Goal: Task Accomplishment & Management: Manage account settings

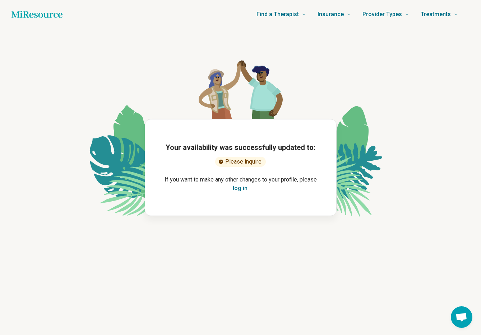
click at [243, 189] on button "log in" at bounding box center [240, 188] width 15 height 9
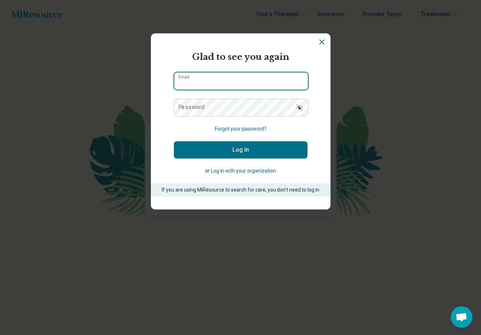
type input "**********"
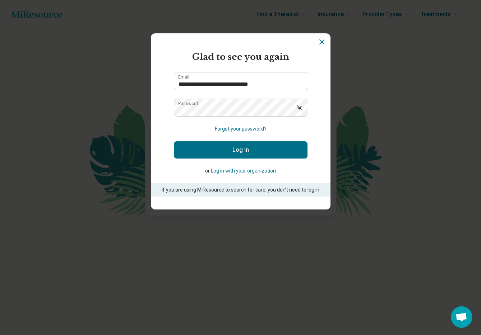
click at [238, 153] on button "Log In" at bounding box center [241, 149] width 134 height 17
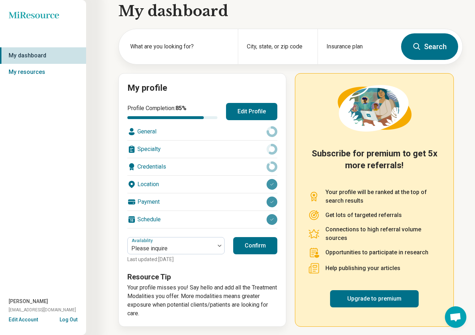
scroll to position [12, 0]
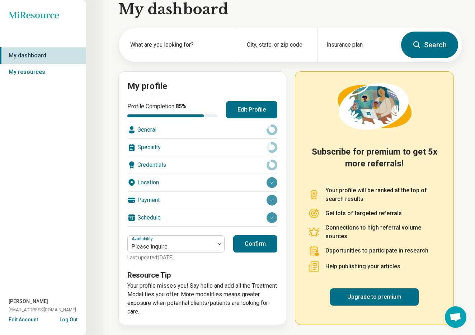
click at [176, 131] on div "General" at bounding box center [202, 129] width 150 height 17
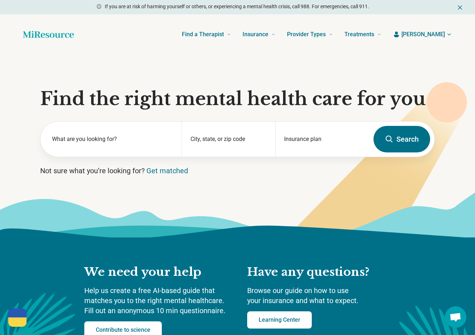
click at [434, 35] on span "[PERSON_NAME]" at bounding box center [423, 34] width 43 height 9
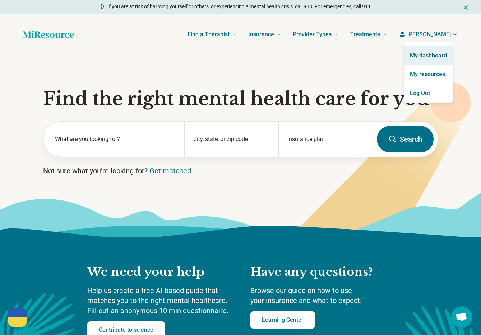
click at [428, 55] on link "My dashboard" at bounding box center [428, 55] width 48 height 19
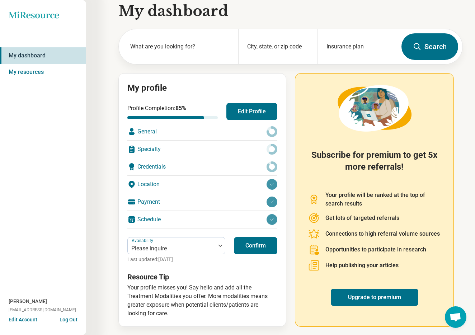
scroll to position [12, 0]
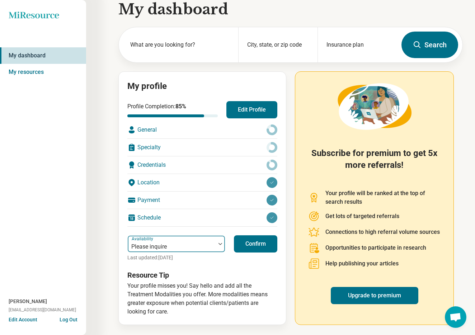
click at [216, 245] on div at bounding box center [220, 244] width 9 height 17
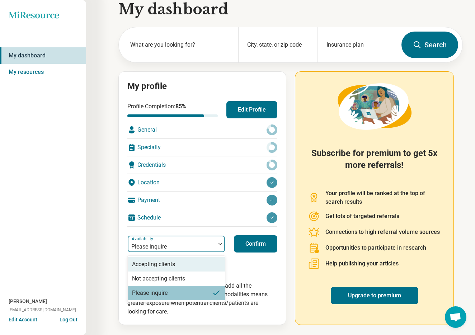
click at [261, 266] on div "Profile Completion: 85 % Edit Profile General Specialty Credentials Location Pa…" at bounding box center [202, 208] width 150 height 215
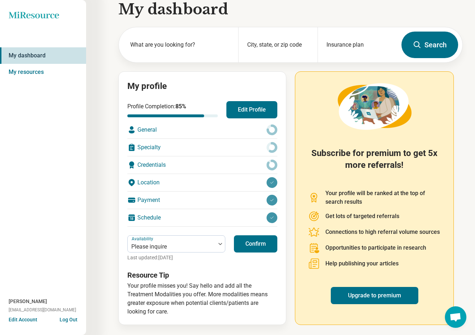
click at [258, 251] on button "Confirm" at bounding box center [255, 244] width 43 height 17
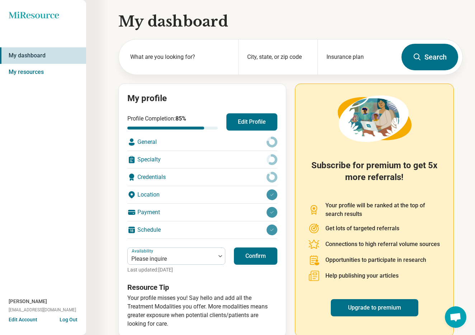
click at [204, 139] on div "General" at bounding box center [202, 142] width 150 height 17
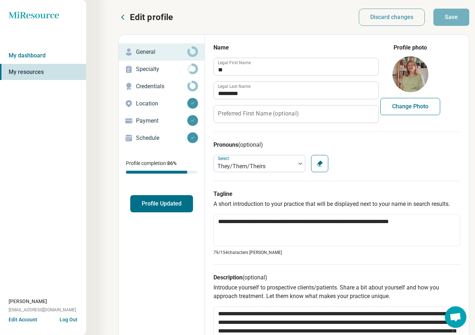
click at [168, 71] on p "Specialty" at bounding box center [161, 69] width 51 height 9
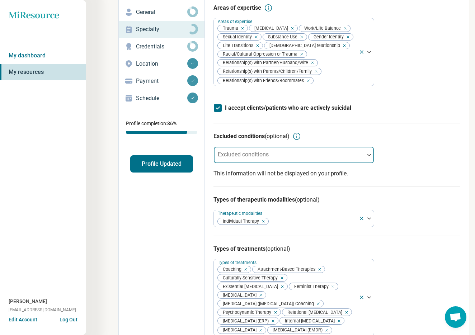
scroll to position [49, 0]
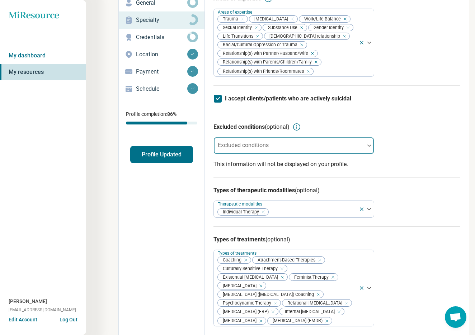
click at [296, 143] on div at bounding box center [289, 146] width 151 height 16
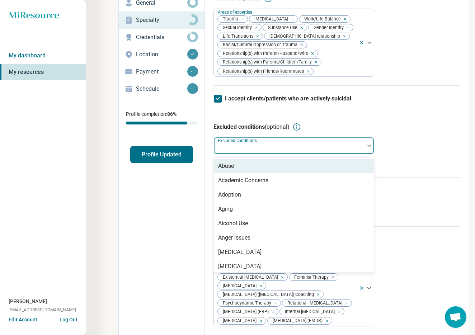
click at [404, 120] on div "Excluded conditions (optional) Abuse, 1 of 88. 88 results available. Use Up and…" at bounding box center [337, 146] width 247 height 64
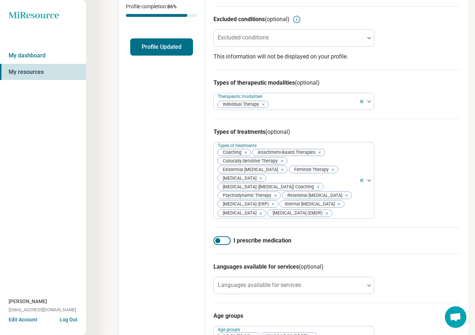
scroll to position [158, 0]
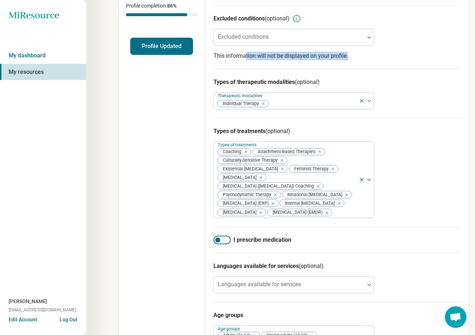
drag, startPoint x: 246, startPoint y: 60, endPoint x: 352, endPoint y: 60, distance: 105.9
click at [352, 60] on p "This information will not be displayed on your profile." at bounding box center [337, 56] width 247 height 9
click at [358, 60] on p "This information will not be displayed on your profile." at bounding box center [337, 56] width 247 height 9
drag, startPoint x: 214, startPoint y: 81, endPoint x: 344, endPoint y: 76, distance: 129.4
click at [343, 76] on div "Types of therapeutic modalities (optional) Therapeutic modalities Individual Th…" at bounding box center [337, 93] width 247 height 49
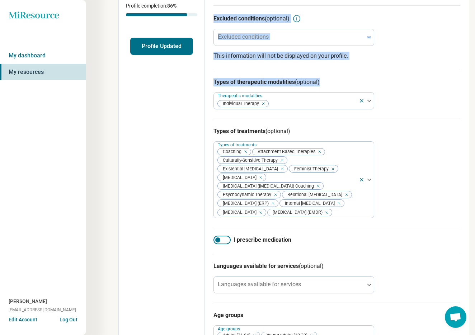
drag, startPoint x: 326, startPoint y: 83, endPoint x: 203, endPoint y: 80, distance: 122.8
click at [203, 80] on div "Edit profile General Specialty Credentials Location Payment Schedule Profile co…" at bounding box center [294, 147] width 351 height 541
click at [267, 79] on h3 "Types of therapeutic modalities (optional)" at bounding box center [337, 82] width 247 height 9
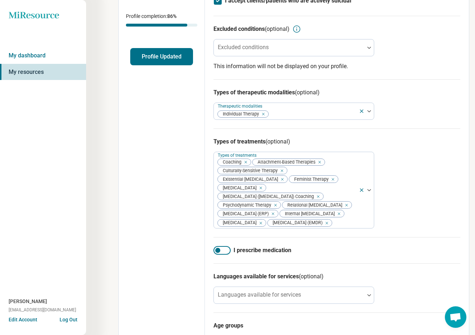
scroll to position [0, 0]
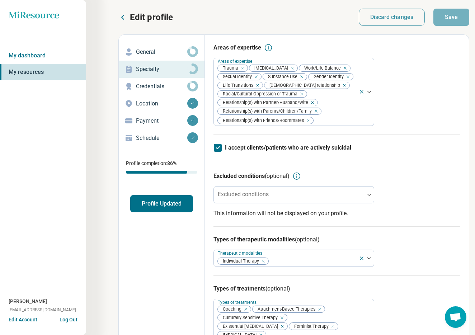
click at [122, 15] on icon at bounding box center [123, 17] width 9 height 9
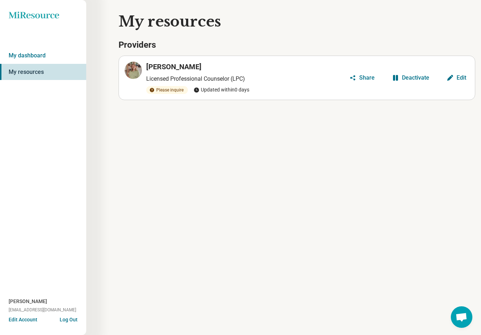
click at [169, 68] on h3 "[PERSON_NAME]" at bounding box center [173, 67] width 55 height 10
click at [46, 52] on link "My dashboard" at bounding box center [43, 55] width 86 height 17
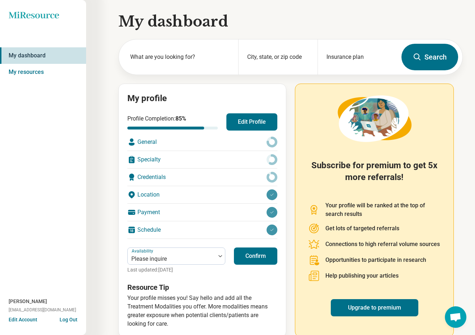
click at [183, 12] on h1 "My dashboard" at bounding box center [291, 21] width 345 height 20
click at [37, 17] on icon "Miresource logo" at bounding box center [34, 14] width 51 height 7
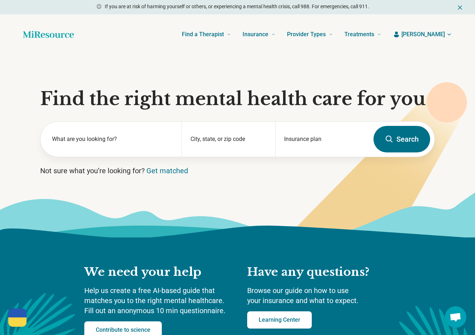
click at [440, 27] on header "Find a Therapist Mental Health Conditions [MEDICAL_DATA] Anxiety [MEDICAL_DATA]…" at bounding box center [237, 34] width 452 height 29
click at [440, 32] on span "[PERSON_NAME]" at bounding box center [423, 34] width 43 height 9
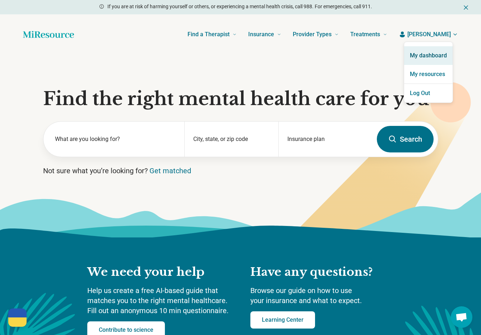
click at [428, 48] on link "My dashboard" at bounding box center [428, 55] width 48 height 19
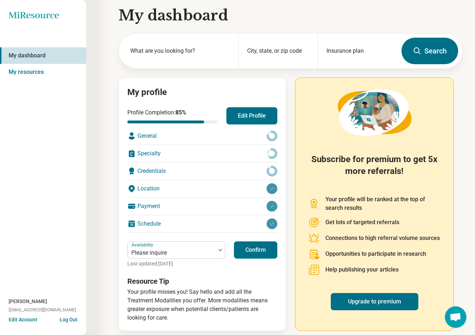
scroll to position [12, 0]
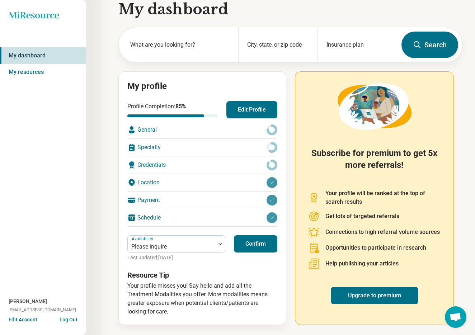
click at [257, 245] on button "Confirm" at bounding box center [255, 244] width 43 height 17
click at [148, 83] on h2 "My profile" at bounding box center [202, 86] width 150 height 12
click at [248, 106] on button "Edit Profile" at bounding box center [252, 109] width 51 height 17
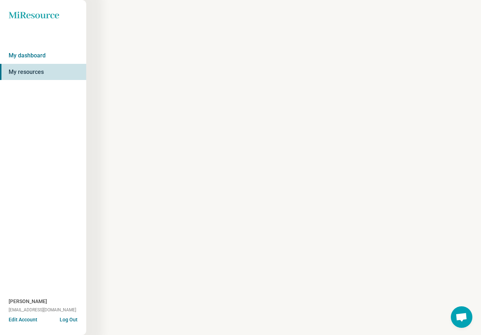
type textarea "*"
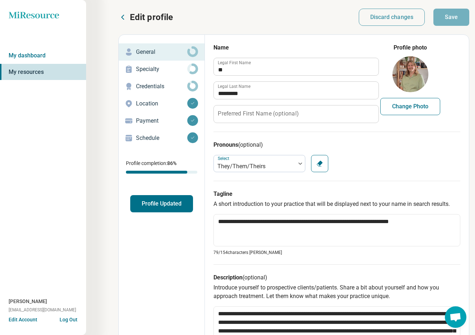
click at [167, 205] on button "Profile Updated" at bounding box center [161, 203] width 63 height 17
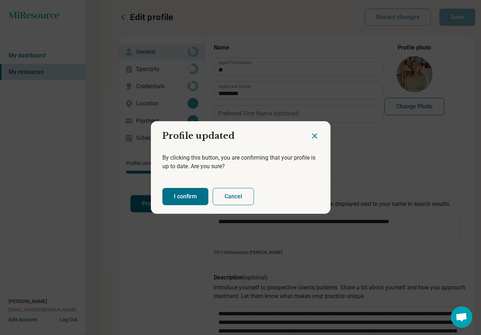
click at [184, 201] on button "I confirm" at bounding box center [185, 196] width 46 height 17
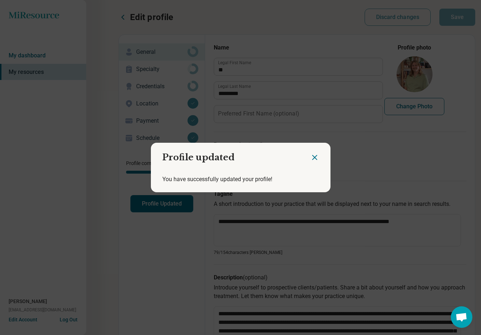
click at [312, 157] on icon "Close dialog" at bounding box center [314, 157] width 4 height 4
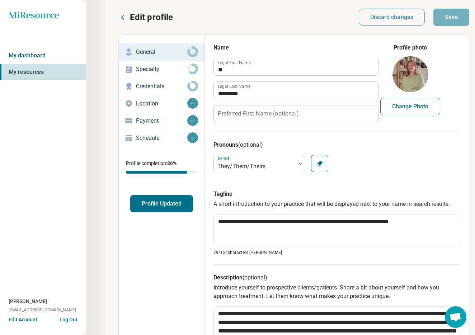
click at [69, 59] on link "My dashboard" at bounding box center [43, 55] width 86 height 17
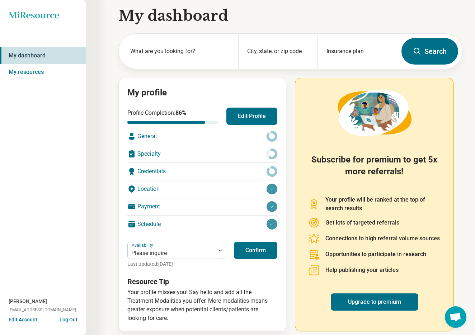
scroll to position [12, 0]
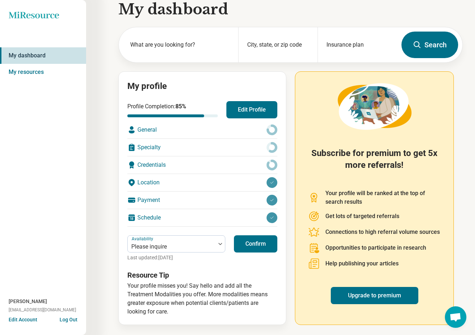
click at [152, 84] on h2 "My profile" at bounding box center [202, 86] width 150 height 12
click at [158, 13] on h1 "My dashboard" at bounding box center [291, 9] width 345 height 20
click at [391, 127] on img at bounding box center [375, 106] width 74 height 47
click at [283, 91] on div "My profile Profile Completion: 85 % Edit Profile General Specialty Credentials …" at bounding box center [203, 198] width 168 height 254
